Goal: Task Accomplishment & Management: Manage account settings

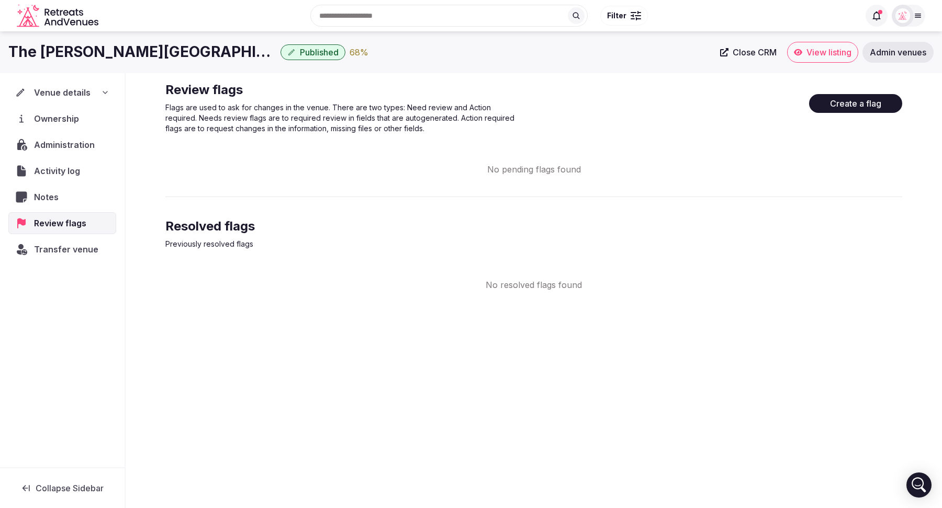
click at [309, 53] on span "Published" at bounding box center [319, 52] width 39 height 10
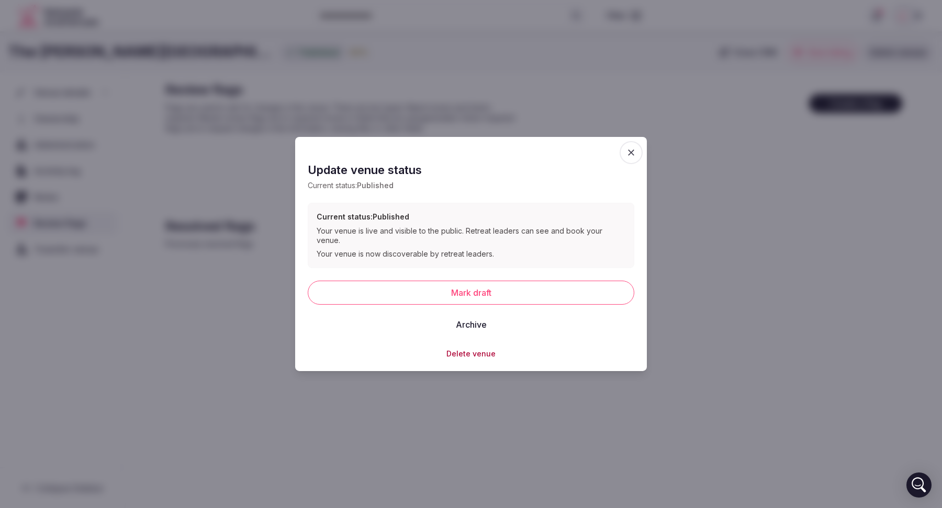
click at [627, 155] on icon "button" at bounding box center [631, 153] width 10 height 10
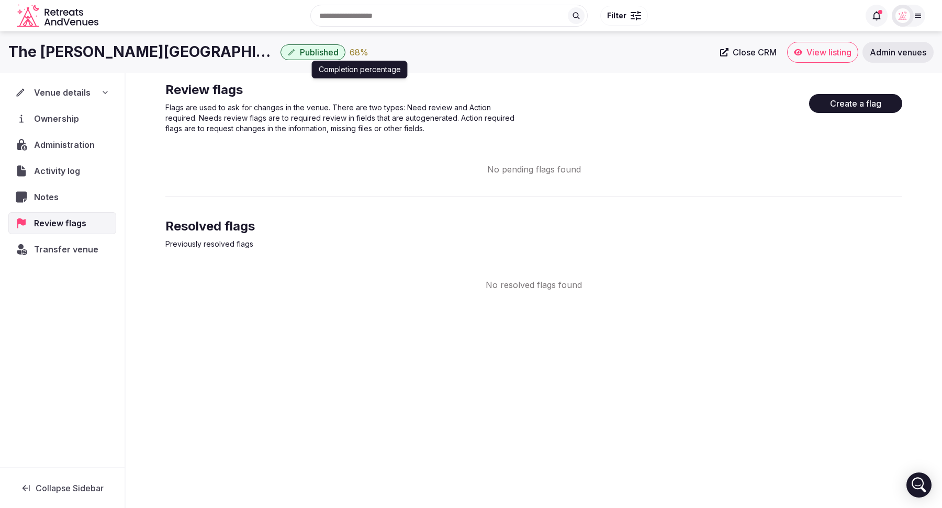
click at [349, 50] on div "68 %" at bounding box center [358, 52] width 19 height 13
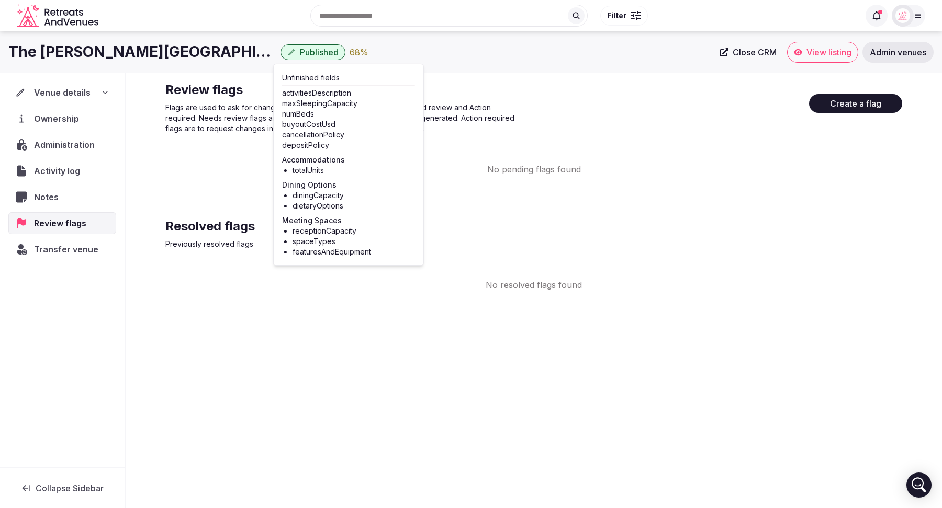
click at [410, 53] on div "The Lince Santa Clara Historic Hotel Published 68 %" at bounding box center [360, 52] width 705 height 20
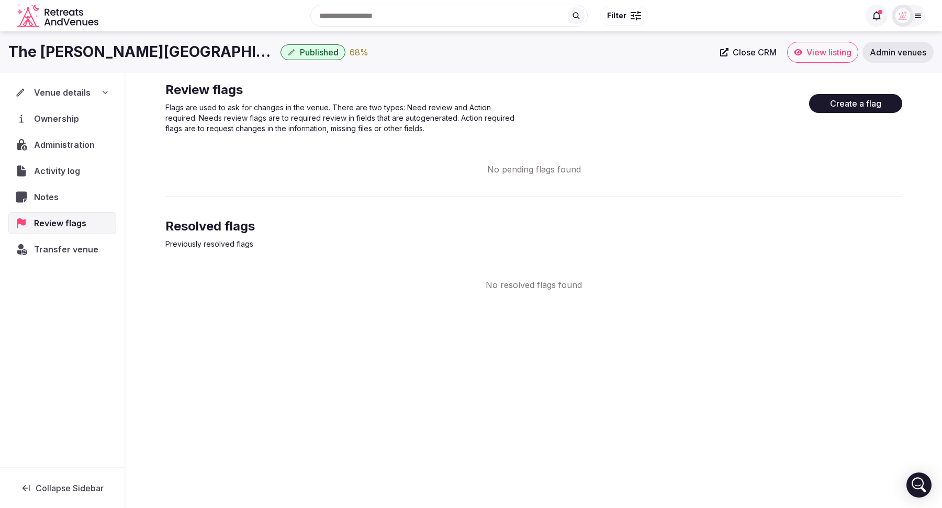
click at [52, 173] on span "Activity log" at bounding box center [59, 171] width 50 height 13
